Goal: Find specific page/section: Find specific page/section

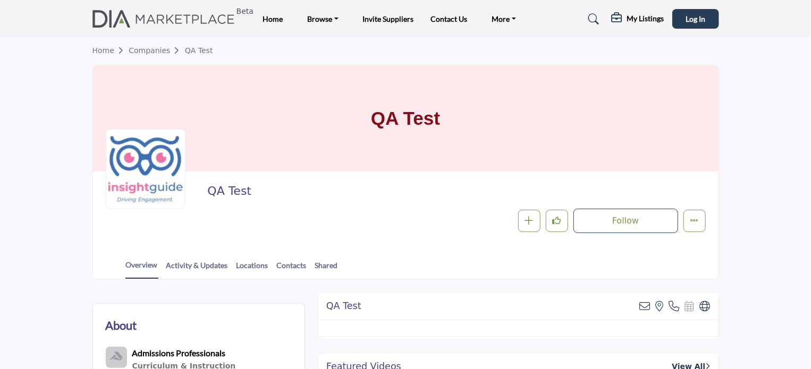
click at [0, 0] on div at bounding box center [0, 0] width 0 height 0
click at [699, 21] on span "Log In" at bounding box center [695, 18] width 20 height 9
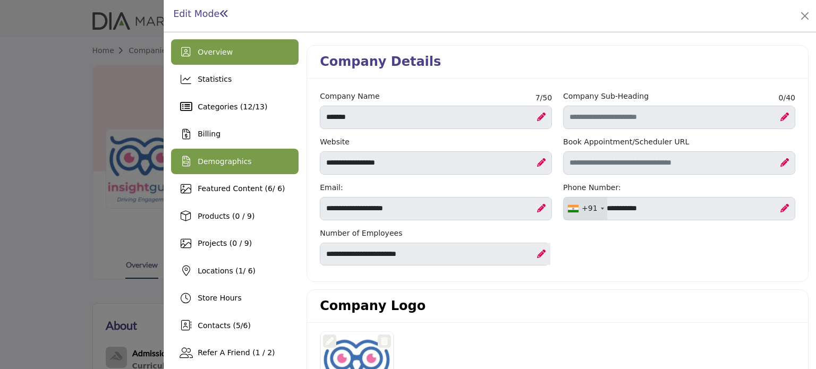
click at [206, 160] on span "Demographics" at bounding box center [225, 161] width 54 height 8
